Goal: Task Accomplishment & Management: Manage account settings

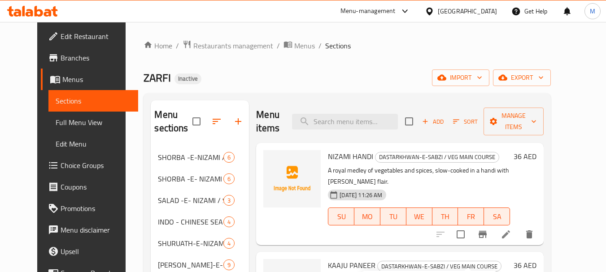
scroll to position [247, 0]
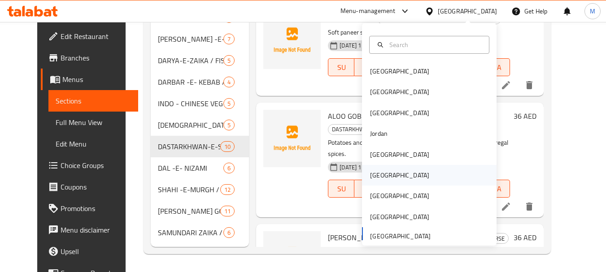
click at [377, 177] on div "[GEOGRAPHIC_DATA]" at bounding box center [399, 175] width 59 height 10
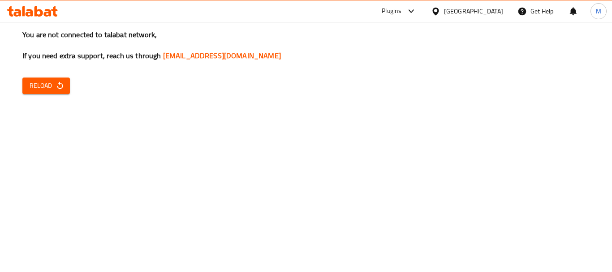
click at [48, 80] on span "Reload" at bounding box center [46, 85] width 33 height 11
click at [48, 85] on span "Reload" at bounding box center [46, 85] width 33 height 11
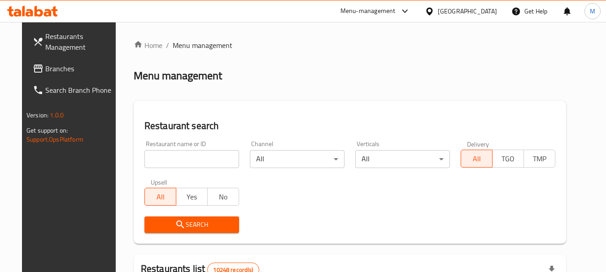
click at [197, 157] on input "search" at bounding box center [191, 159] width 95 height 18
paste input "HPTDTV"
type input "HPTDTV"
click at [195, 227] on span "Search" at bounding box center [192, 224] width 80 height 11
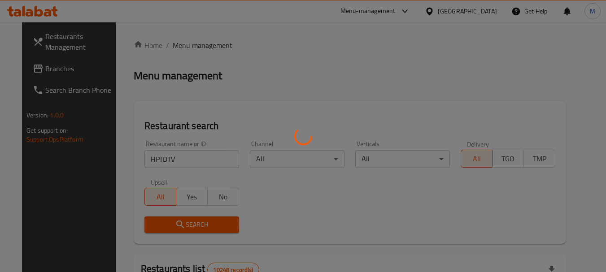
click at [163, 164] on div at bounding box center [303, 136] width 606 height 272
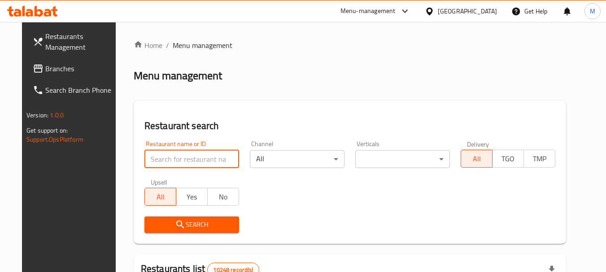
click at [186, 164] on input "search" at bounding box center [191, 159] width 95 height 18
paste input "HAJL"
type input "HAJL"
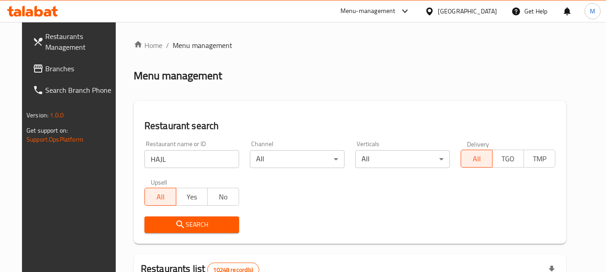
click at [183, 222] on span "Search" at bounding box center [192, 224] width 80 height 11
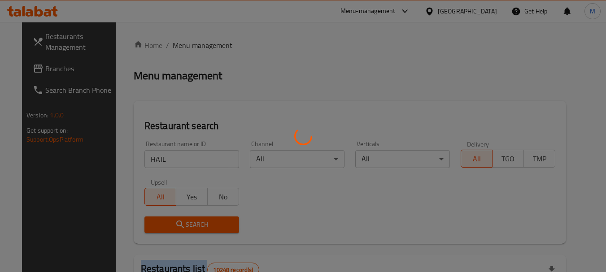
click at [183, 222] on div at bounding box center [303, 136] width 606 height 272
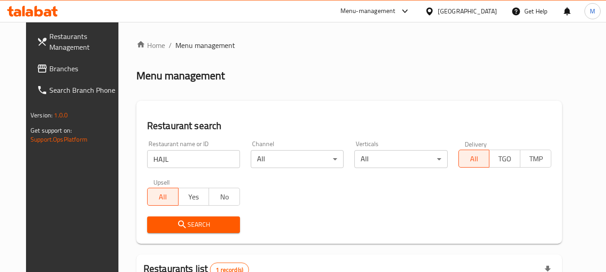
click at [397, 209] on div "Restaurant name or ID HAJL Restaurant name or ID Channel All ​ Verticals All ​ …" at bounding box center [349, 186] width 415 height 103
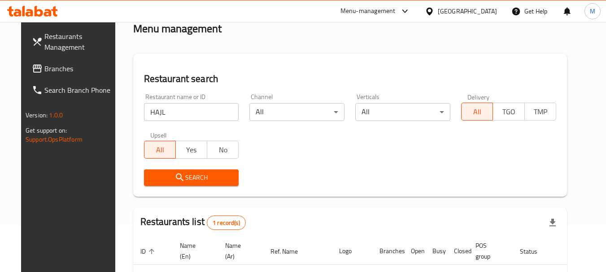
scroll to position [90, 0]
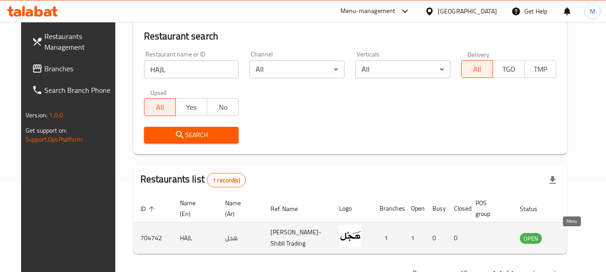
click at [568, 233] on icon "enhanced table" at bounding box center [572, 238] width 11 height 11
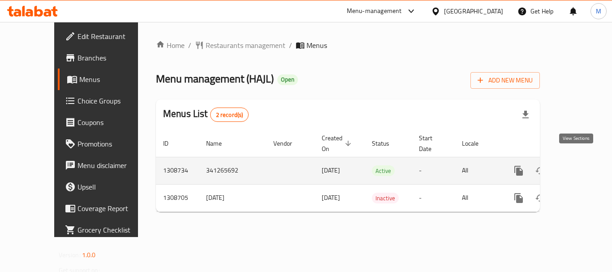
click at [580, 165] on icon "enhanced table" at bounding box center [583, 170] width 11 height 11
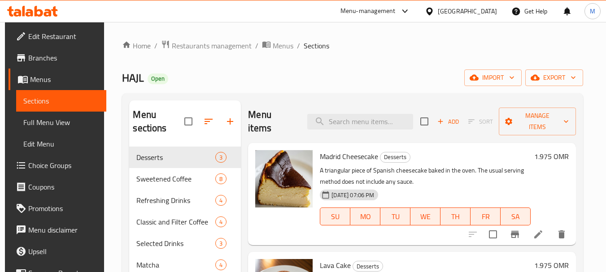
click at [48, 126] on span "Full Menu View" at bounding box center [61, 122] width 76 height 11
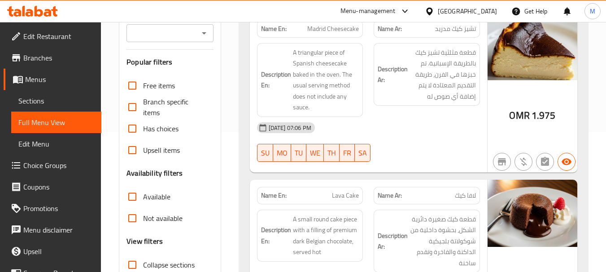
scroll to position [224, 0]
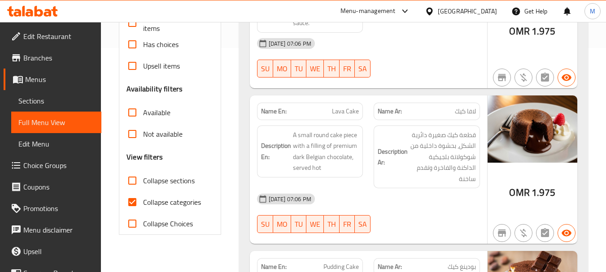
click at [160, 204] on span "Collapse categories" at bounding box center [172, 202] width 58 height 11
click at [143, 204] on input "Collapse categories" at bounding box center [132, 202] width 22 height 22
checkbox input "false"
